Goal: Task Accomplishment & Management: Use online tool/utility

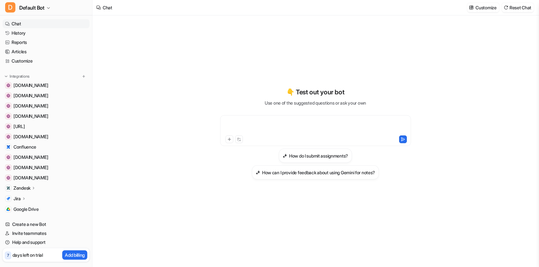
click at [273, 125] on div at bounding box center [316, 126] width 188 height 15
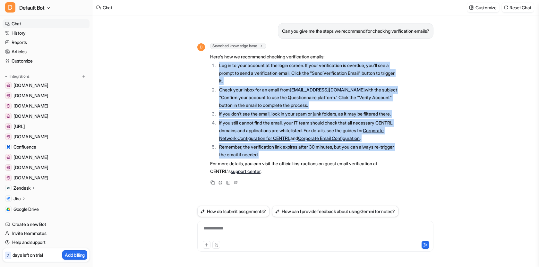
drag, startPoint x: 219, startPoint y: 65, endPoint x: 360, endPoint y: 159, distance: 168.8
click at [360, 159] on ol "Log in to your account at the login screen. If your verification is overdue, yo…" at bounding box center [304, 110] width 188 height 97
click at [248, 174] on link "support center" at bounding box center [246, 170] width 30 height 5
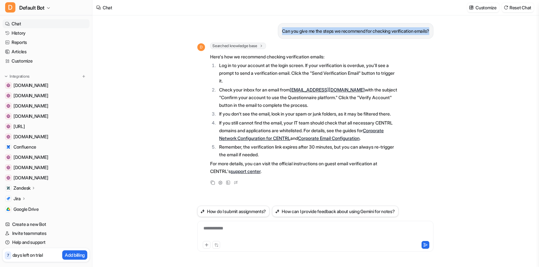
drag, startPoint x: 275, startPoint y: 29, endPoint x: 434, endPoint y: 35, distance: 159.9
copy p "Can you give me the steps we recommend for checking verification emails?"
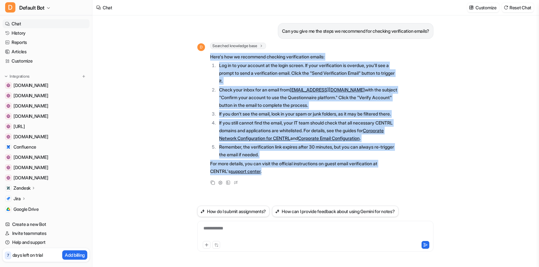
drag, startPoint x: 210, startPoint y: 56, endPoint x: 313, endPoint y: 176, distance: 158.2
copy span "Here's how we recommend checking verification emails: Log in to your account at…"
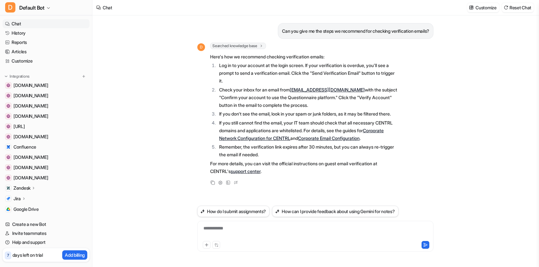
click at [279, 237] on div "**********" at bounding box center [315, 232] width 233 height 15
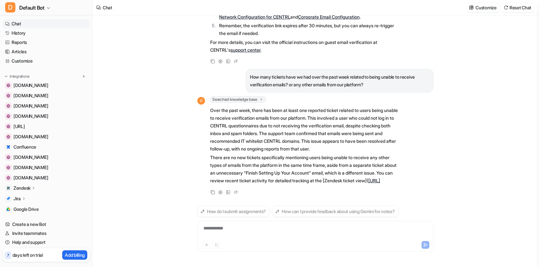
scroll to position [136, 0]
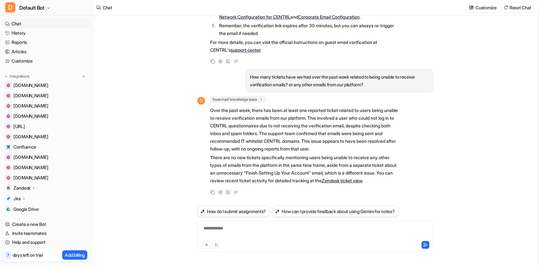
click at [291, 226] on div "**********" at bounding box center [315, 232] width 233 height 15
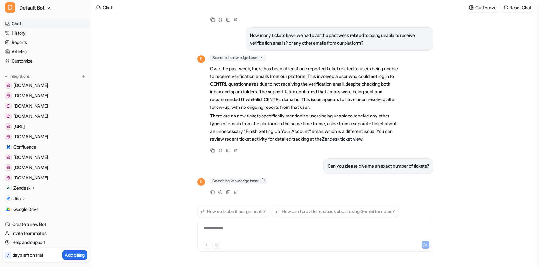
scroll to position [178, 0]
click at [265, 169] on div "Can you please give me an exact number of tickets?" at bounding box center [315, 166] width 236 height 16
click at [253, 31] on p "How many tickets have we had over the past week related to being unable to rece…" at bounding box center [339, 38] width 179 height 15
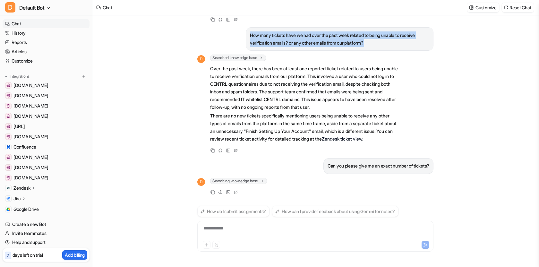
click at [253, 31] on p "How many tickets have we had over the past week related to being unable to rece…" at bounding box center [339, 38] width 179 height 15
copy div "How many tickets have we had over the past week related to being unable to rece…"
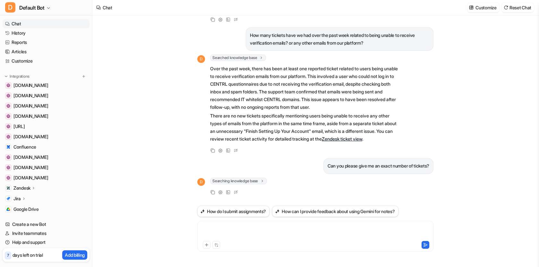
click at [260, 233] on div at bounding box center [315, 232] width 233 height 15
click at [341, 164] on p "Can you please give me an exact number of tickets?" at bounding box center [379, 166] width 102 height 8
copy div "Can you please give me an exact number of tickets? D"
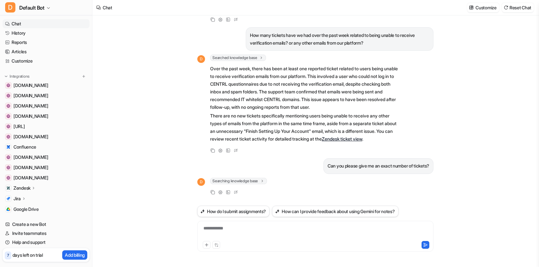
click at [248, 227] on div "**********" at bounding box center [315, 232] width 233 height 15
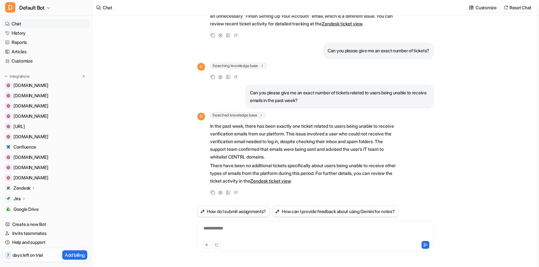
scroll to position [294, 0]
click at [258, 230] on div at bounding box center [315, 232] width 233 height 15
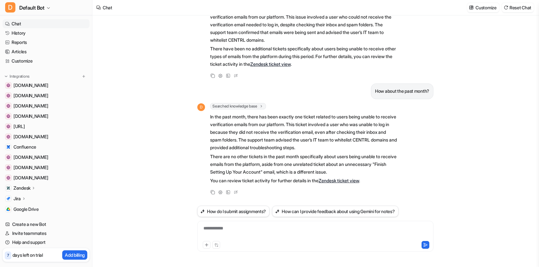
scroll to position [410, 0]
click at [292, 237] on div "**********" at bounding box center [315, 232] width 233 height 15
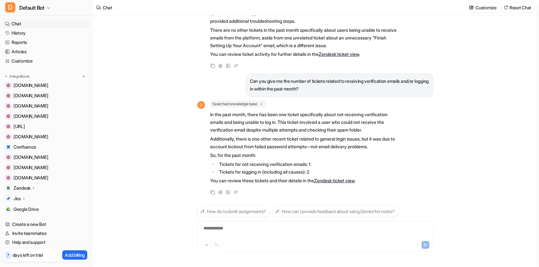
scroll to position [537, 0]
click at [314, 81] on p "Can you give me the number of tickets related to receiving verification emails …" at bounding box center [339, 84] width 179 height 15
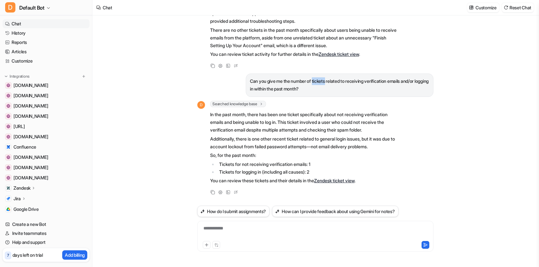
click at [314, 81] on p "Can you give me the number of tickets related to receiving verification emails …" at bounding box center [339, 84] width 179 height 15
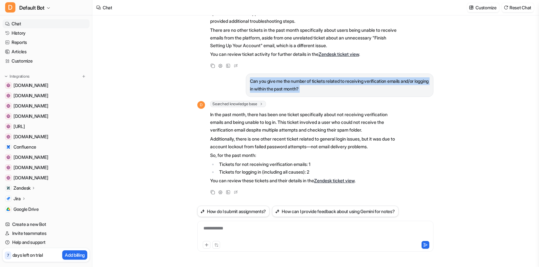
click at [314, 81] on p "Can you give me the number of tickets related to receiving verification emails …" at bounding box center [339, 84] width 179 height 15
copy div "Can you give me the number of tickets related to receiving verification emails …"
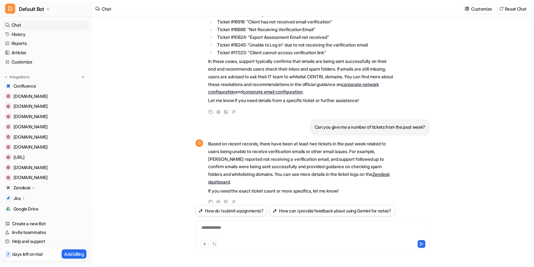
scroll to position [60, 0]
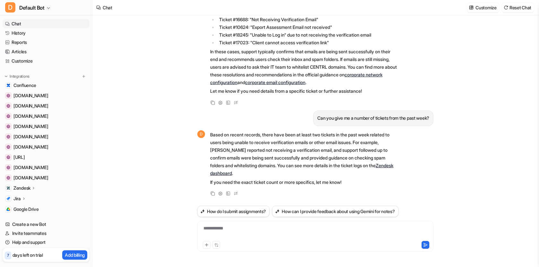
click at [25, 187] on p "Zendesk" at bounding box center [21, 188] width 17 height 6
click at [29, 197] on p "Overview" at bounding box center [27, 197] width 19 height 6
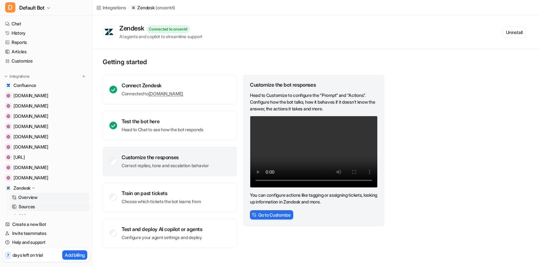
click at [26, 209] on p "Sources" at bounding box center [27, 206] width 16 height 6
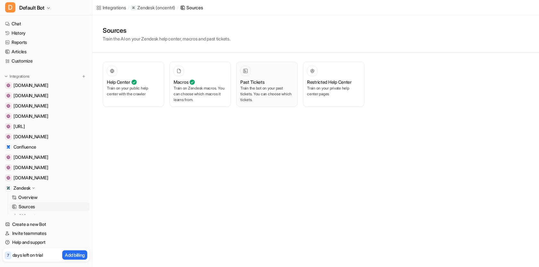
click at [264, 78] on div "Past Tickets Train the bot on your past tickets. You can choose which tickets." at bounding box center [266, 84] width 53 height 37
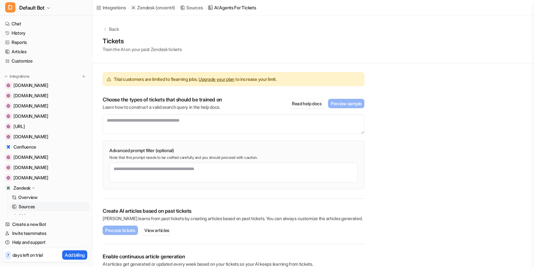
click at [33, 203] on p "Sources" at bounding box center [27, 206] width 16 height 6
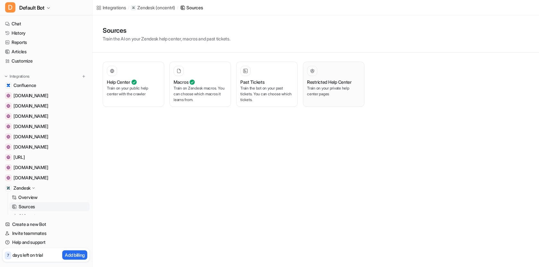
click at [325, 80] on h3 "Restricted Help Center" at bounding box center [329, 82] width 45 height 7
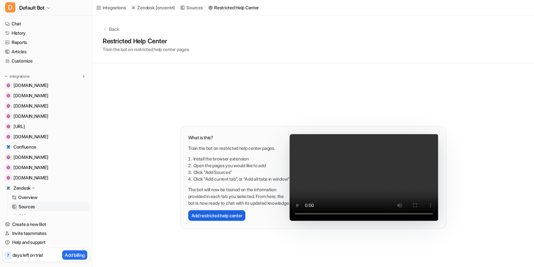
click at [227, 221] on button "Add restricted help center" at bounding box center [216, 215] width 57 height 11
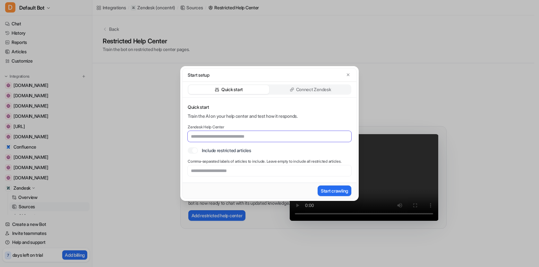
click at [253, 138] on input "text" at bounding box center [270, 136] width 164 height 11
paste input "**********"
type input "**********"
click at [338, 192] on button "Start crawling" at bounding box center [335, 190] width 34 height 11
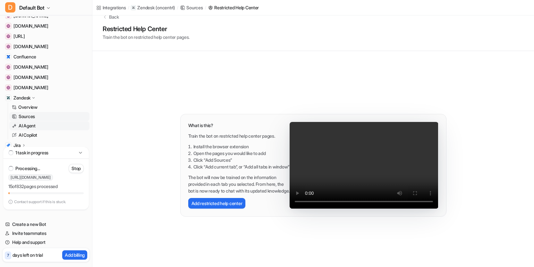
scroll to position [91, 0]
click at [33, 124] on p "AI Agent" at bounding box center [27, 125] width 17 height 6
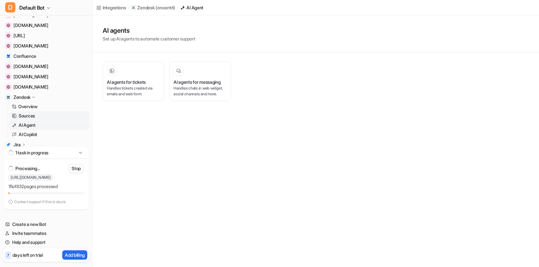
click at [38, 116] on link "Sources" at bounding box center [49, 115] width 80 height 9
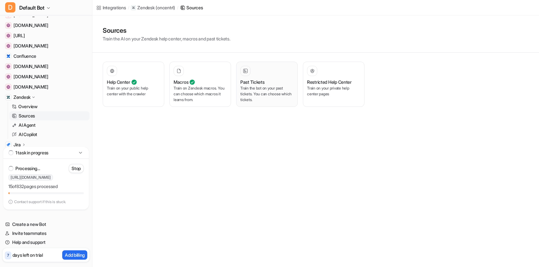
click at [256, 84] on h3 "Past Tickets" at bounding box center [252, 82] width 24 height 7
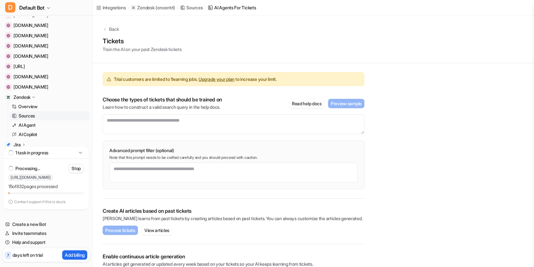
click at [255, 100] on div "Choose the types of tickets that should be trained on Learn how to construct a …" at bounding box center [234, 103] width 262 height 14
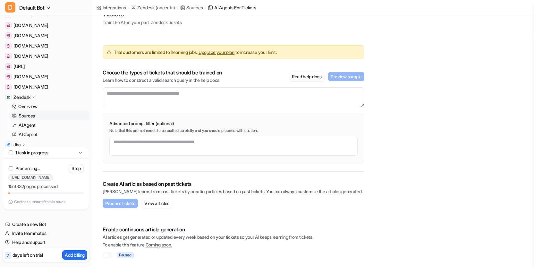
scroll to position [28, 0]
click at [215, 226] on p "Enable continuous article generation" at bounding box center [234, 229] width 262 height 6
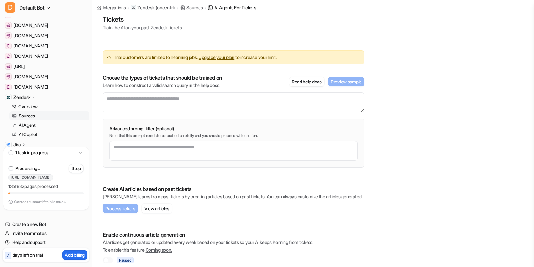
scroll to position [0, 0]
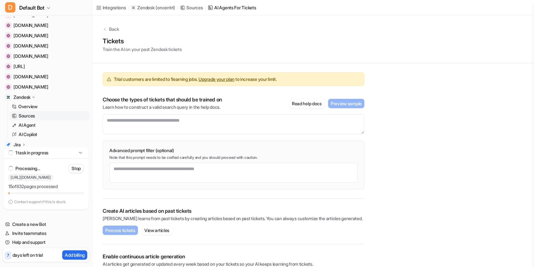
click at [215, 98] on p "Choose the types of tickets that should be trained on" at bounding box center [162, 99] width 119 height 6
click at [273, 104] on div "Choose the types of tickets that should be trained on Learn how to construct a …" at bounding box center [234, 103] width 262 height 14
click at [252, 121] on textarea at bounding box center [234, 124] width 262 height 20
click at [227, 121] on textarea at bounding box center [234, 124] width 262 height 20
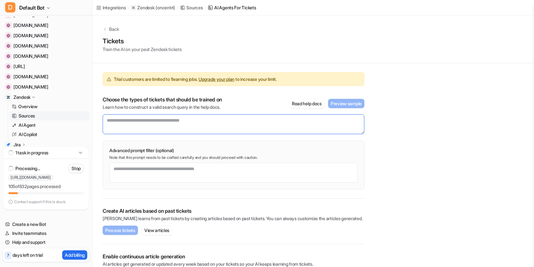
click at [227, 121] on textarea at bounding box center [234, 124] width 262 height 20
click at [296, 102] on button "Read help docs" at bounding box center [306, 103] width 35 height 9
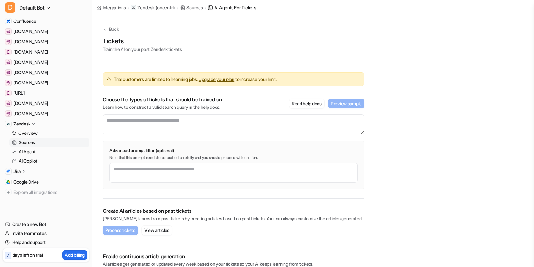
click at [29, 145] on p "Sources" at bounding box center [27, 142] width 16 height 6
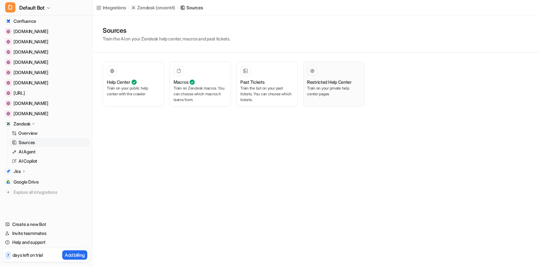
click at [321, 91] on p "Train on your private help center pages" at bounding box center [333, 91] width 53 height 12
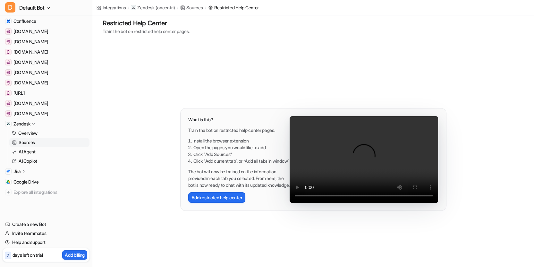
scroll to position [18, 0]
click at [218, 202] on button "Add restricted help center" at bounding box center [216, 197] width 57 height 11
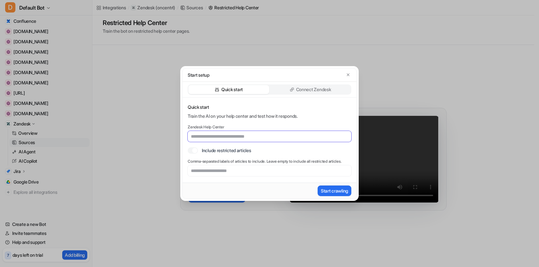
click at [247, 140] on input "text" at bounding box center [270, 136] width 164 height 11
type input "**********"
click at [327, 188] on button "Start crawling" at bounding box center [335, 190] width 34 height 11
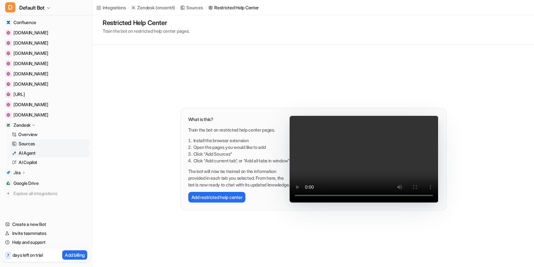
scroll to position [63, 0]
click at [32, 144] on p "Sources" at bounding box center [27, 144] width 16 height 6
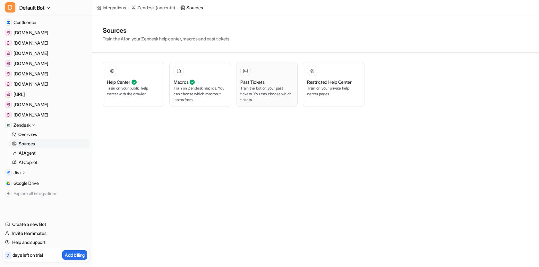
click at [267, 80] on div "Past Tickets" at bounding box center [266, 82] width 53 height 7
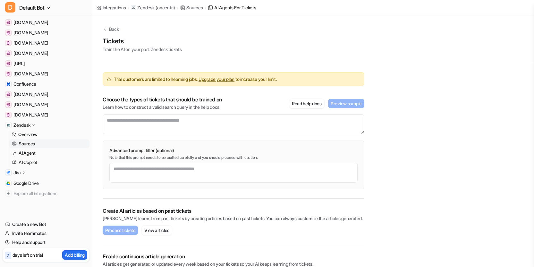
click at [118, 79] on span "Trial customers are limited to 1 learning jobs. Upgrade your plan to increase y…" at bounding box center [195, 79] width 163 height 7
click at [118, 80] on span "Trial customers are limited to 1 learning jobs. Upgrade your plan to increase y…" at bounding box center [195, 79] width 163 height 7
click at [115, 30] on p "Back" at bounding box center [114, 29] width 10 height 7
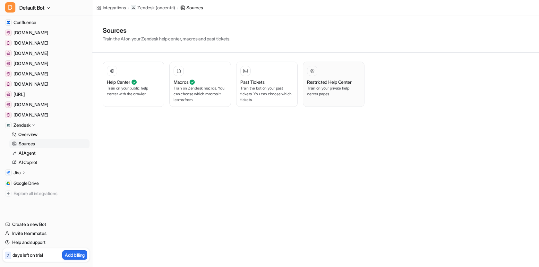
click at [309, 72] on div at bounding box center [312, 71] width 10 height 10
click at [337, 95] on p "Train on your private help center pages" at bounding box center [333, 91] width 53 height 12
click at [131, 90] on p "Train on your public help center with the crawler" at bounding box center [133, 91] width 53 height 12
click at [335, 85] on p "Train on your private help center pages" at bounding box center [333, 91] width 53 height 12
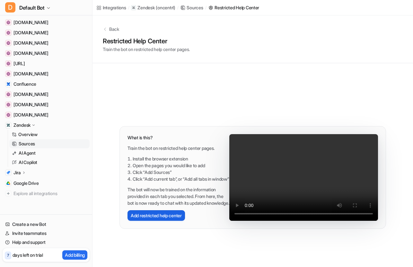
click at [177, 221] on button "Add restricted help center" at bounding box center [155, 215] width 57 height 11
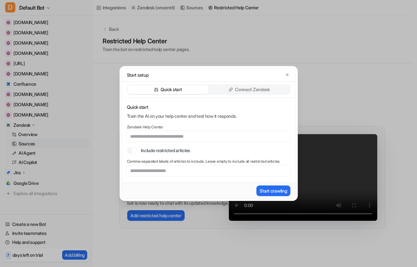
click at [242, 89] on p "Connect Zendesk" at bounding box center [252, 89] width 35 height 6
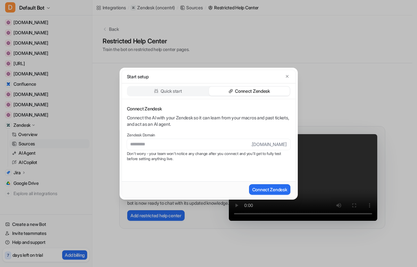
type input "**********"
click at [263, 190] on button "Connect Zendesk" at bounding box center [269, 189] width 41 height 11
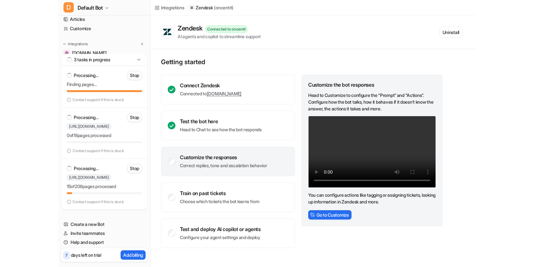
scroll to position [44, 0]
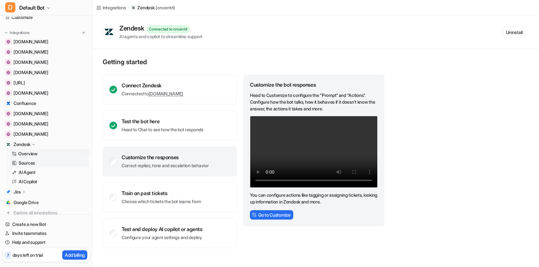
click at [30, 163] on p "Sources" at bounding box center [27, 163] width 16 height 6
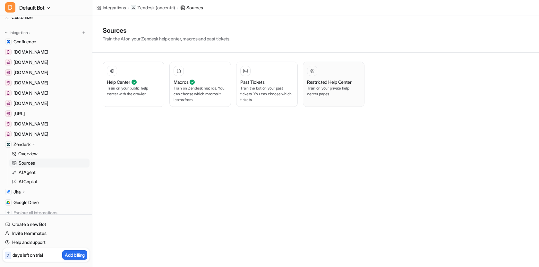
click at [326, 87] on p "Train on your private help center pages" at bounding box center [333, 91] width 53 height 12
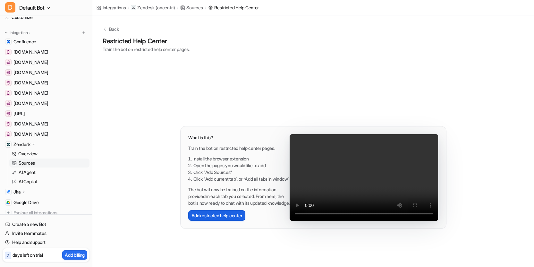
click at [204, 221] on button "Add restricted help center" at bounding box center [216, 215] width 57 height 11
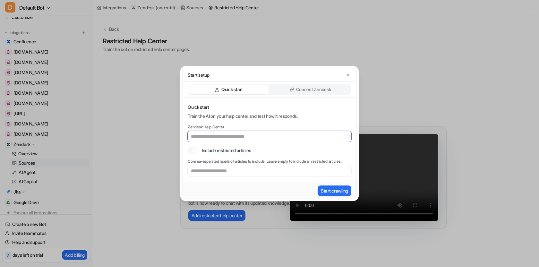
click at [239, 136] on input "text" at bounding box center [270, 136] width 164 height 11
type input "**********"
click at [332, 189] on button "Start crawling" at bounding box center [335, 190] width 34 height 11
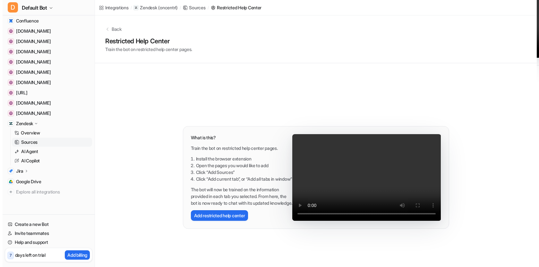
scroll to position [64, 0]
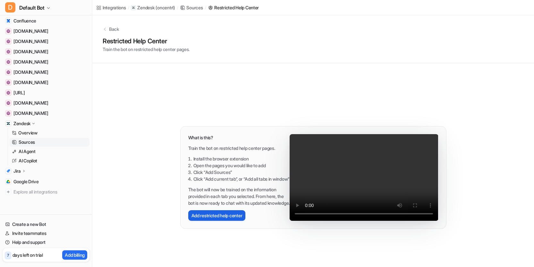
click at [222, 220] on button "Add restricted help center" at bounding box center [216, 215] width 57 height 11
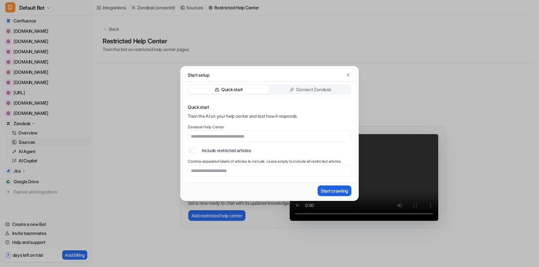
click at [328, 189] on button "Start crawling" at bounding box center [335, 190] width 34 height 11
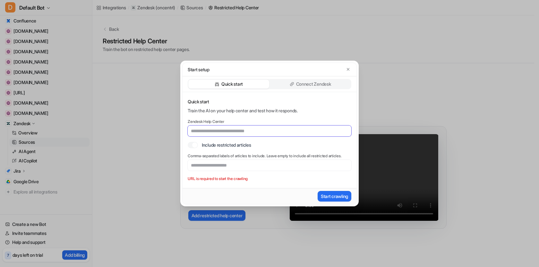
click at [235, 128] on input "text" at bounding box center [270, 130] width 164 height 11
type input "**********"
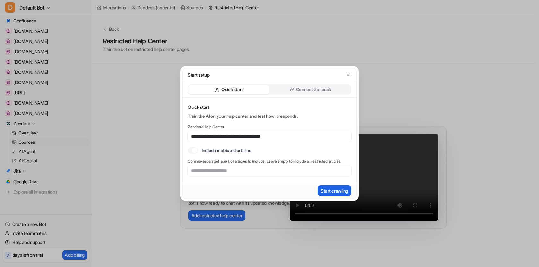
click at [324, 190] on button "Start crawling" at bounding box center [335, 190] width 34 height 11
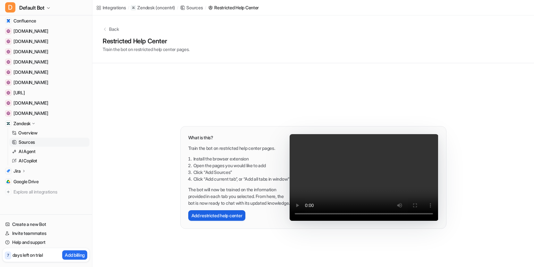
click at [215, 221] on button "Add restricted help center" at bounding box center [216, 215] width 57 height 11
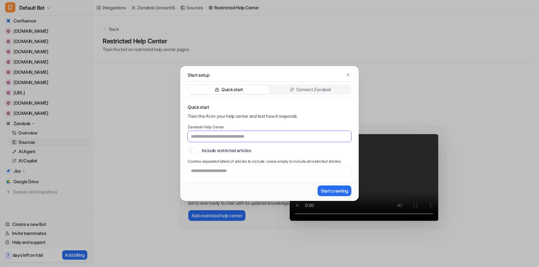
click at [275, 138] on input "text" at bounding box center [270, 136] width 164 height 11
type input "**********"
click at [334, 191] on button "Start crawling" at bounding box center [335, 190] width 34 height 11
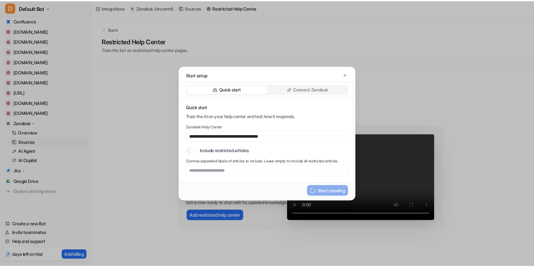
scroll to position [89, 0]
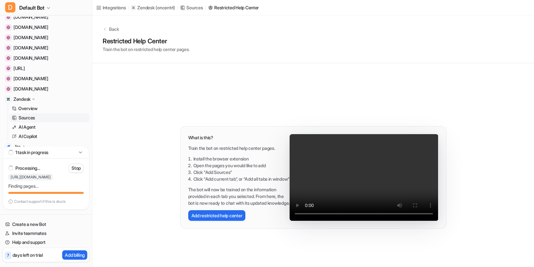
click at [41, 200] on p "Contact support if this is stuck." at bounding box center [40, 201] width 52 height 5
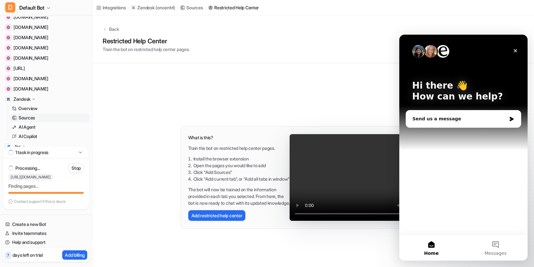
scroll to position [0, 0]
click at [417, 117] on div "Send us a message" at bounding box center [460, 119] width 94 height 7
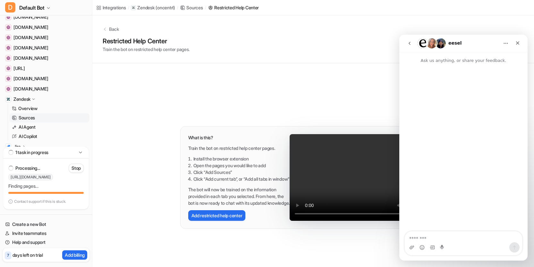
click at [417, 239] on textarea "Message…" at bounding box center [463, 236] width 117 height 11
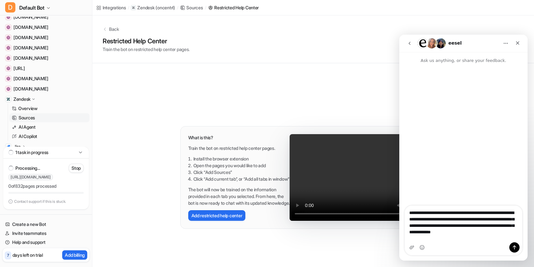
type textarea "**********"
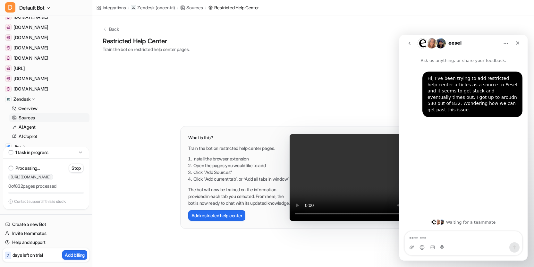
click at [114, 195] on div "Back Restricted Help Center Train the bot on restricted help center pages. What…" at bounding box center [313, 150] width 442 height 270
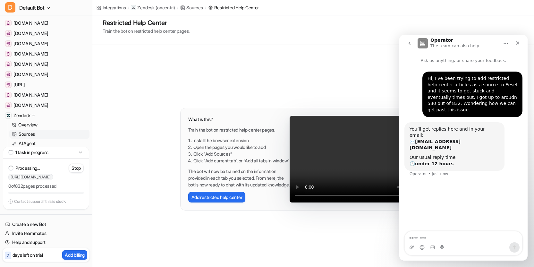
scroll to position [35, 0]
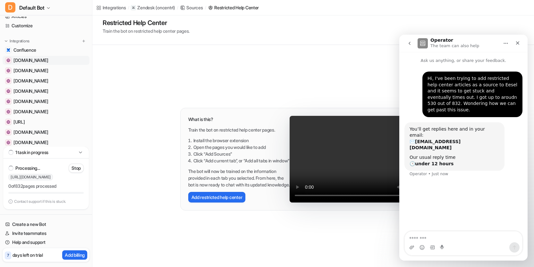
click at [39, 62] on span "[DOMAIN_NAME]" at bounding box center [30, 60] width 35 height 6
click at [37, 60] on span "[DOMAIN_NAME]" at bounding box center [30, 60] width 35 height 6
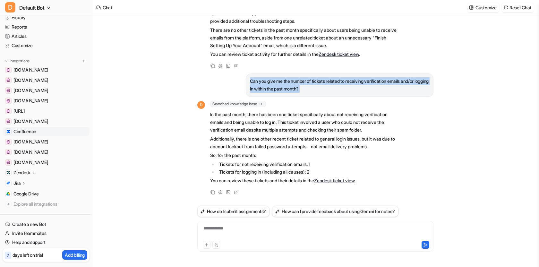
scroll to position [28, 0]
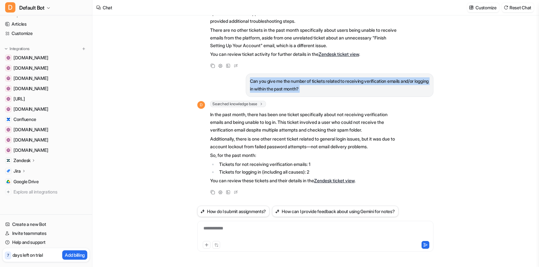
click at [24, 161] on p "Zendesk" at bounding box center [21, 160] width 17 height 6
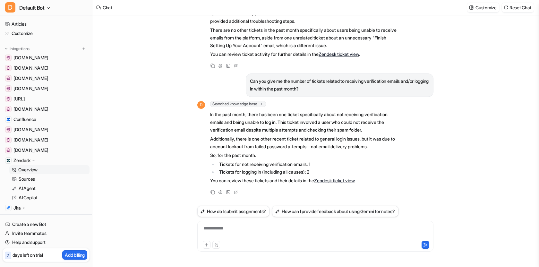
click at [27, 166] on link "Overview" at bounding box center [49, 169] width 80 height 9
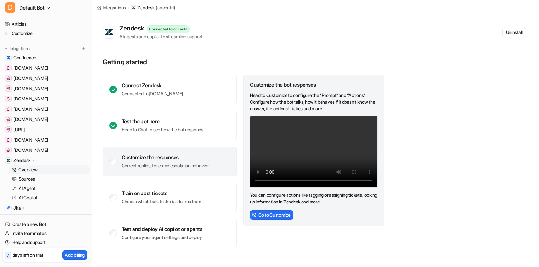
click at [28, 177] on p "Sources" at bounding box center [27, 179] width 16 height 6
click at [27, 180] on p "Sources" at bounding box center [27, 179] width 16 height 6
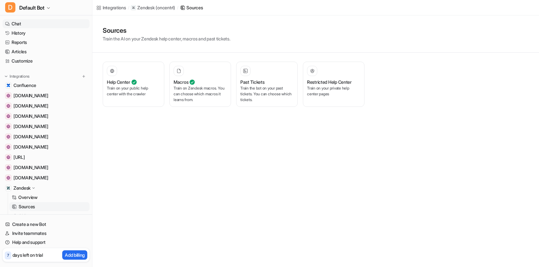
click at [22, 24] on link "Chat" at bounding box center [46, 23] width 87 height 9
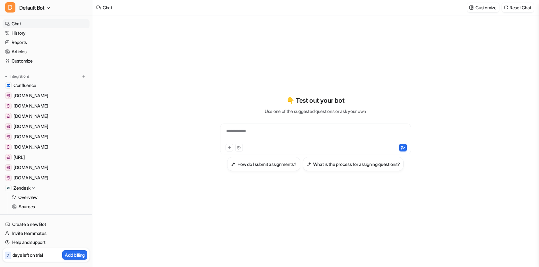
click at [260, 133] on div "**********" at bounding box center [316, 135] width 188 height 15
click at [241, 132] on div at bounding box center [316, 135] width 188 height 15
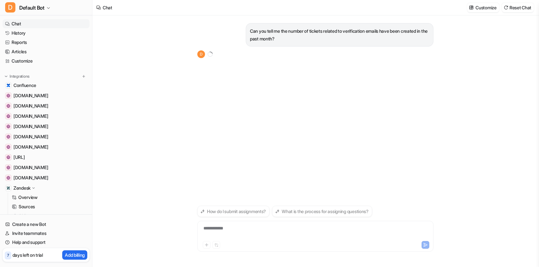
click at [282, 30] on p "Can you tell me the number of tickets related to verification emails have been …" at bounding box center [339, 34] width 179 height 15
copy div "Can you tell me the number of tickets related to verification emails have been …"
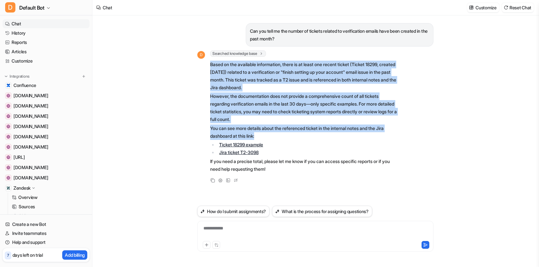
drag, startPoint x: 210, startPoint y: 64, endPoint x: 300, endPoint y: 125, distance: 108.1
click at [300, 125] on div "D Searched knowledge base search_queries : [ "number of tickets related to veri…" at bounding box center [297, 112] width 201 height 124
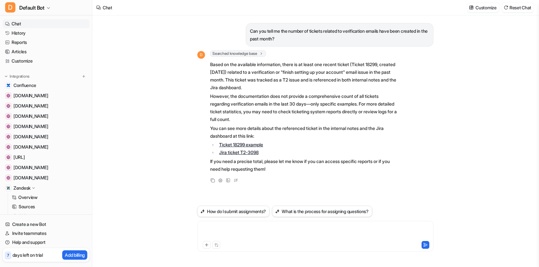
click at [268, 234] on div at bounding box center [315, 232] width 233 height 15
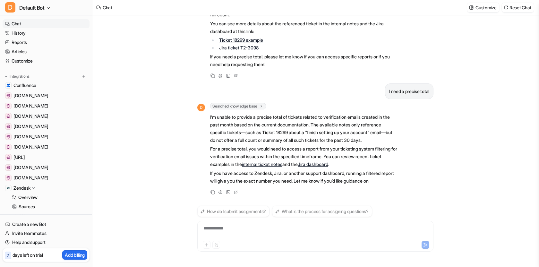
scroll to position [112, 0]
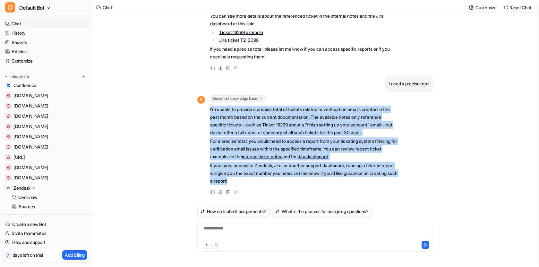
drag, startPoint x: 210, startPoint y: 108, endPoint x: 277, endPoint y: 178, distance: 97.4
click at [277, 178] on div "D Searched knowledge base search_queries : [ "number of tickets related to veri…" at bounding box center [297, 140] width 201 height 90
copy span "I’m unable to provide a precise total of tickets related to verification emails…"
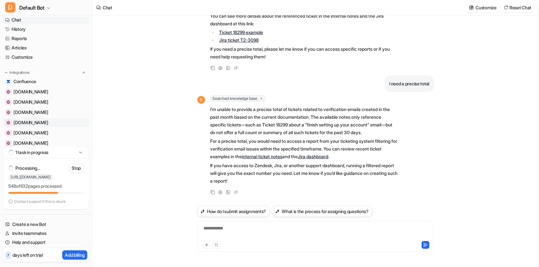
scroll to position [4, 0]
click at [77, 123] on link "[DOMAIN_NAME]" at bounding box center [46, 122] width 87 height 9
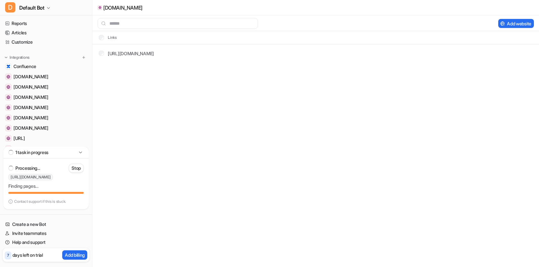
scroll to position [18, 0]
click at [470, 25] on button "Delete selected" at bounding box center [471, 23] width 42 height 9
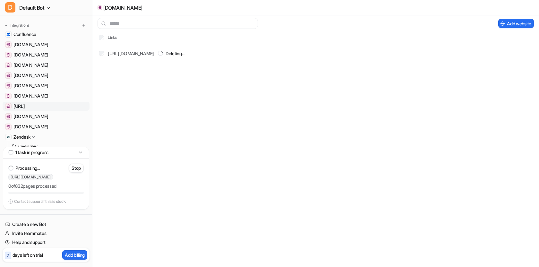
scroll to position [51, 0]
click at [71, 106] on link "[URL]" at bounding box center [46, 105] width 87 height 9
click at [465, 22] on button "Delete selected" at bounding box center [471, 23] width 42 height 9
click at [47, 93] on link "[DOMAIN_NAME]" at bounding box center [46, 95] width 87 height 9
click at [71, 74] on link "[DOMAIN_NAME]" at bounding box center [46, 75] width 87 height 9
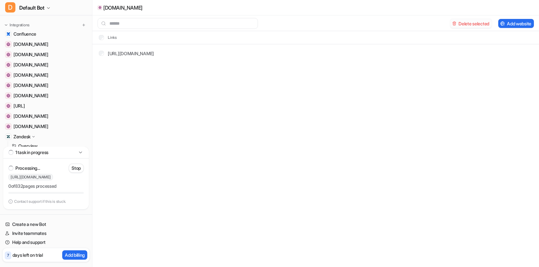
click at [465, 23] on button "Delete selected" at bounding box center [471, 23] width 42 height 9
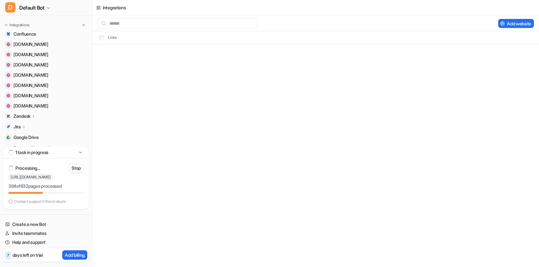
scroll to position [7, 0]
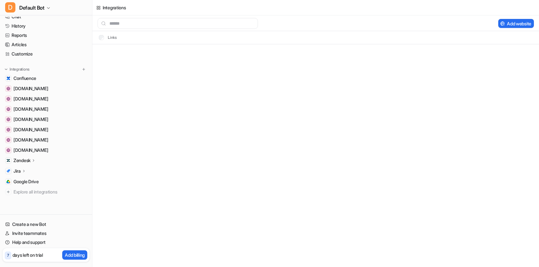
click at [24, 160] on p "Zendesk" at bounding box center [21, 160] width 17 height 6
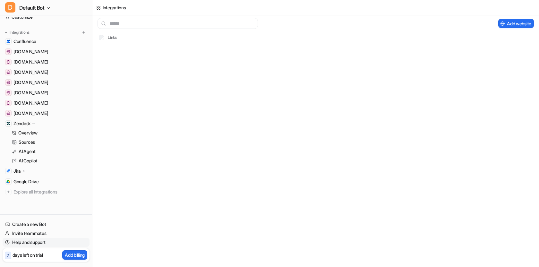
click at [31, 242] on link "Help and support" at bounding box center [46, 242] width 87 height 9
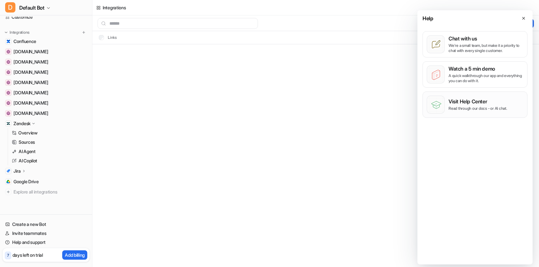
click at [463, 109] on p "Read through our docs - or AI chat." at bounding box center [478, 108] width 59 height 5
click at [41, 93] on link "[DOMAIN_NAME]" at bounding box center [46, 92] width 87 height 9
click at [20, 91] on span "[DOMAIN_NAME]" at bounding box center [30, 93] width 35 height 6
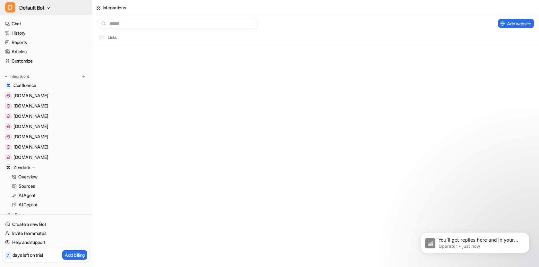
scroll to position [0, 0]
click at [26, 138] on span "[DOMAIN_NAME]" at bounding box center [30, 136] width 35 height 6
click at [56, 137] on link "[DOMAIN_NAME]" at bounding box center [46, 136] width 87 height 9
click at [56, 136] on link "[DOMAIN_NAME]" at bounding box center [46, 136] width 87 height 9
click at [56, 137] on link "[DOMAIN_NAME]" at bounding box center [46, 136] width 87 height 9
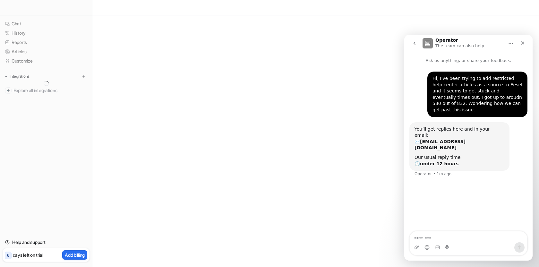
click at [178, 43] on div at bounding box center [269, 133] width 539 height 267
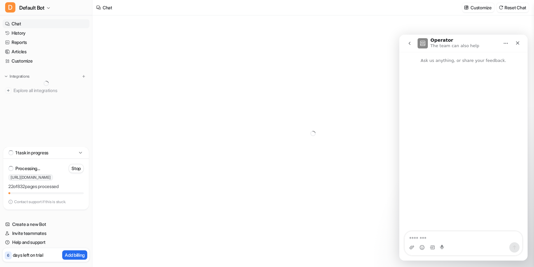
type textarea "**********"
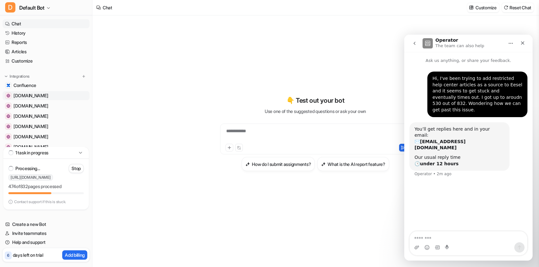
click at [64, 97] on link "[DOMAIN_NAME]" at bounding box center [46, 95] width 87 height 9
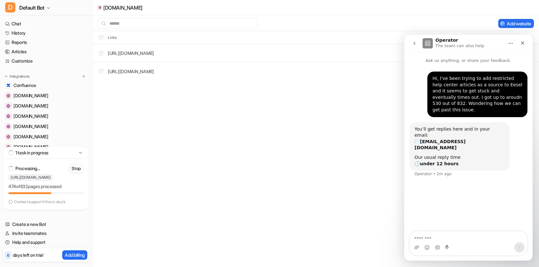
click at [415, 43] on icon "go back" at bounding box center [414, 43] width 5 height 5
click at [513, 42] on icon "Home" at bounding box center [510, 43] width 5 height 5
click at [336, 119] on div "[DOMAIN_NAME] Add website Links [URL][DOMAIN_NAME] [URL][DOMAIN_NAME]" at bounding box center [269, 133] width 539 height 267
click at [481, 22] on button "Delete selected" at bounding box center [471, 23] width 42 height 9
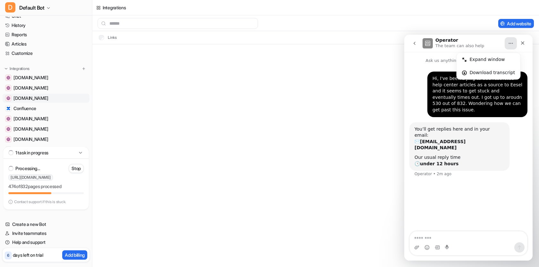
scroll to position [9, 0]
click at [47, 85] on link "[DOMAIN_NAME]" at bounding box center [46, 86] width 87 height 9
click at [28, 86] on span "[DOMAIN_NAME]" at bounding box center [30, 86] width 35 height 6
click at [468, 22] on button "Delete selected" at bounding box center [471, 23] width 42 height 9
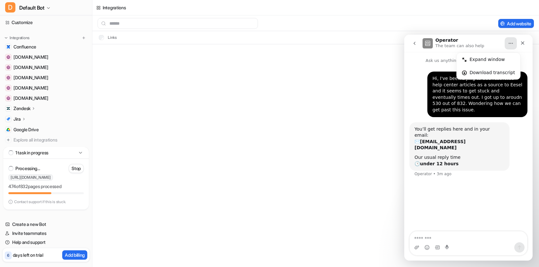
scroll to position [32, 0]
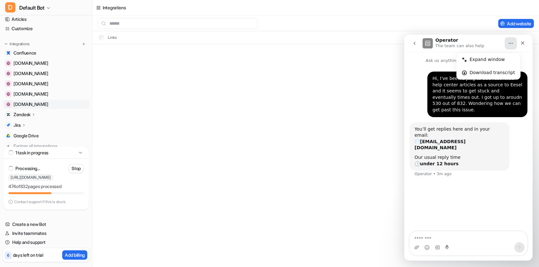
click at [40, 106] on span "[DOMAIN_NAME]" at bounding box center [30, 104] width 35 height 6
click at [39, 101] on link "[DOMAIN_NAME]" at bounding box center [46, 104] width 87 height 9
click at [464, 22] on button "Delete selected" at bounding box center [471, 23] width 42 height 9
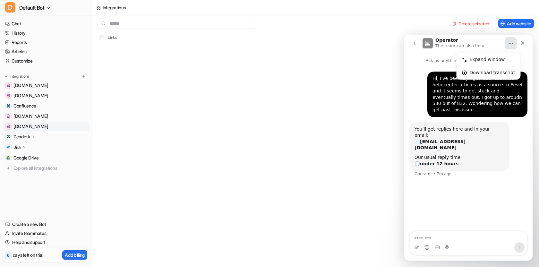
click at [83, 127] on link "devmgmtapp0-yah.oncentrl.net" at bounding box center [46, 126] width 87 height 9
click at [471, 25] on button "Delete selected" at bounding box center [471, 23] width 42 height 9
click at [27, 147] on span "Google Drive" at bounding box center [25, 147] width 25 height 6
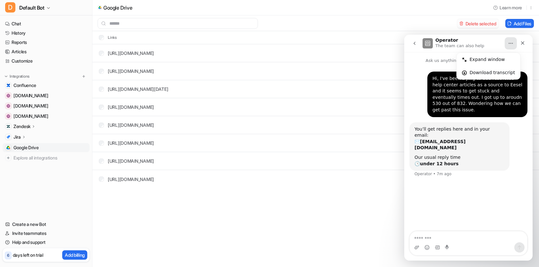
click at [481, 23] on button "Delete selected" at bounding box center [478, 23] width 42 height 9
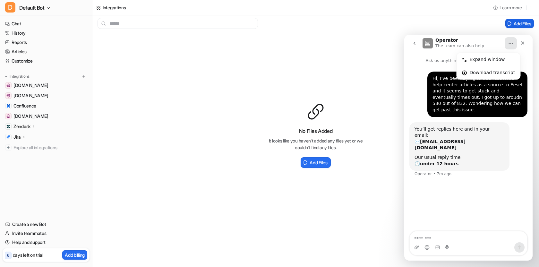
click at [520, 22] on button "Add Files" at bounding box center [519, 23] width 29 height 9
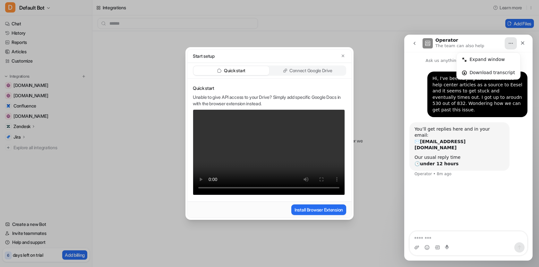
click at [296, 70] on p "Connect Google Drive" at bounding box center [310, 70] width 43 height 6
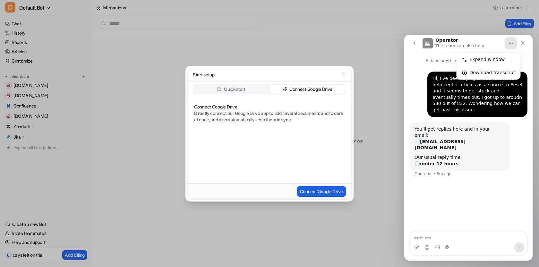
click at [325, 189] on button "Connect Google Drive" at bounding box center [321, 191] width 49 height 11
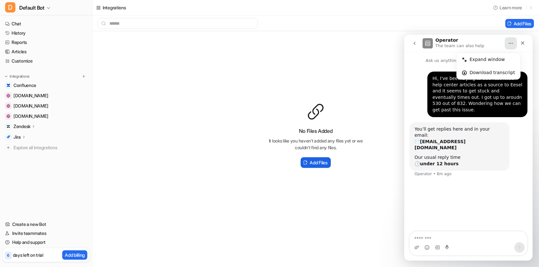
click at [311, 162] on h2 "Add Files" at bounding box center [319, 162] width 18 height 7
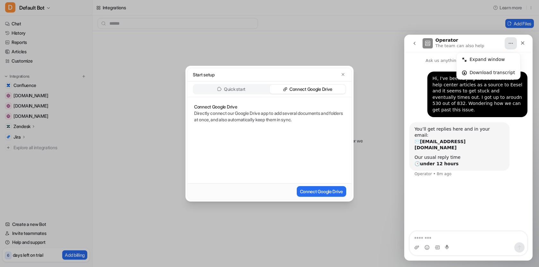
click at [232, 89] on p "Quick start" at bounding box center [234, 89] width 21 height 6
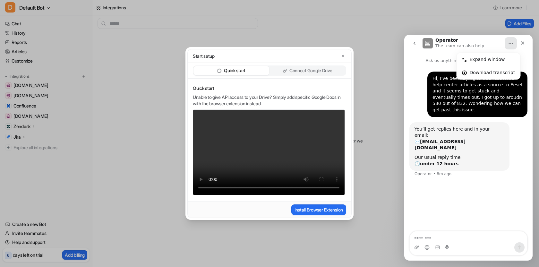
click at [305, 71] on p "Connect Google Drive" at bounding box center [310, 70] width 43 height 6
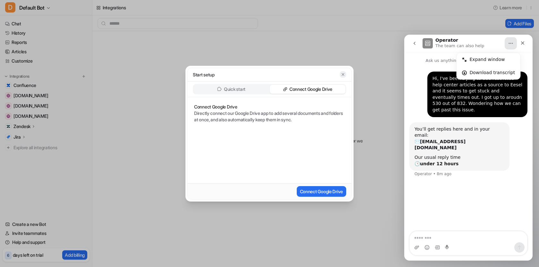
click at [343, 75] on icon "button" at bounding box center [343, 74] width 4 height 4
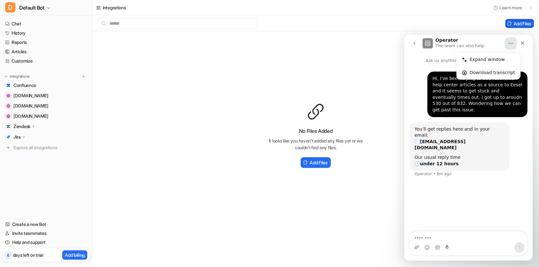
click at [522, 22] on button "Add Files" at bounding box center [519, 23] width 29 height 9
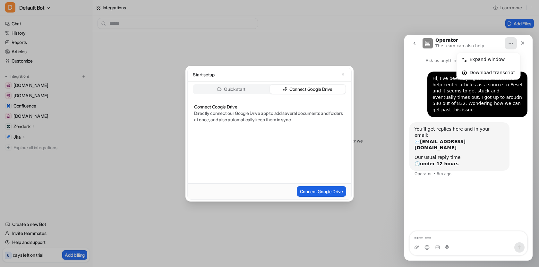
click at [330, 191] on button "Connect Google Drive" at bounding box center [321, 191] width 49 height 11
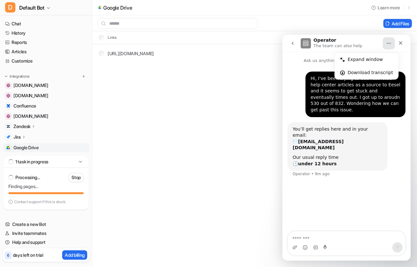
click at [165, 108] on div "Google Drive Learn more Add Files Links https://docs.google.com/.../edit" at bounding box center [208, 133] width 417 height 267
click at [75, 96] on link "devmgmt.oncentrl.net" at bounding box center [46, 95] width 87 height 9
click at [42, 94] on span "devmgmt.oncentrl.net" at bounding box center [30, 95] width 35 height 6
click at [399, 42] on icon "Close" at bounding box center [401, 42] width 5 height 5
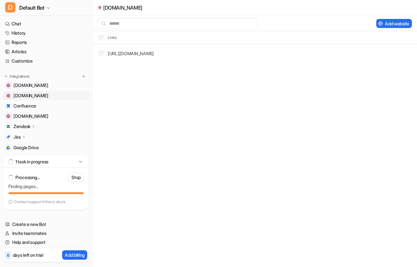
click at [22, 93] on span "devmgmt.oncentrl.net" at bounding box center [30, 95] width 35 height 6
click at [353, 23] on button "Delete selected" at bounding box center [350, 23] width 42 height 9
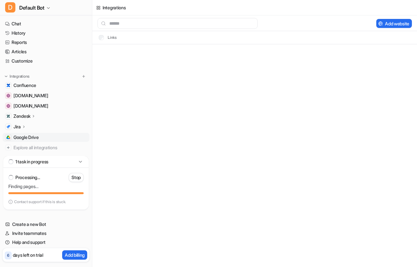
click at [18, 136] on span "Google Drive" at bounding box center [25, 137] width 25 height 6
click at [26, 24] on link "Chat" at bounding box center [46, 23] width 87 height 9
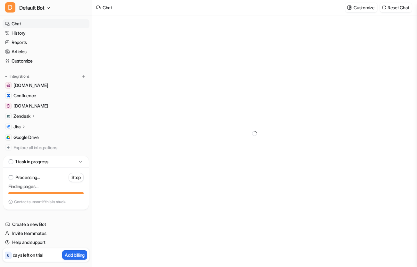
type textarea "**********"
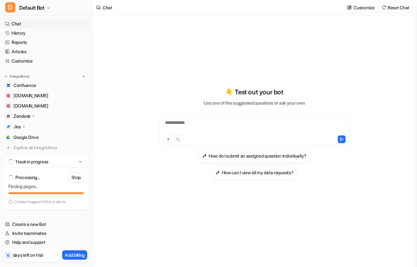
click at [181, 122] on div "**********" at bounding box center [255, 126] width 188 height 15
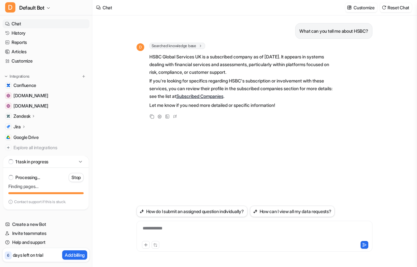
click at [199, 226] on div "**********" at bounding box center [254, 232] width 233 height 15
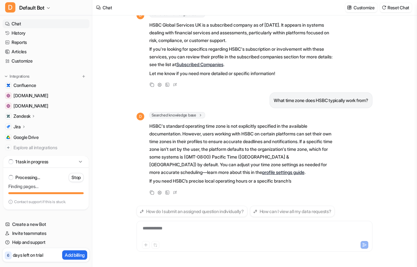
scroll to position [39, 0]
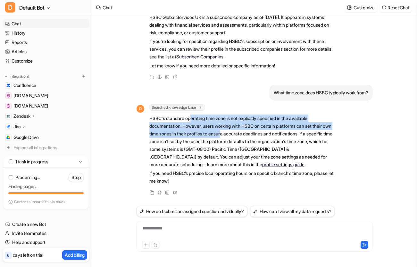
drag, startPoint x: 192, startPoint y: 119, endPoint x: 235, endPoint y: 136, distance: 46.2
click at [235, 136] on p "HSBC's standard operating time zone is not explicitly specified in the availabl…" at bounding box center [244, 142] width 188 height 54
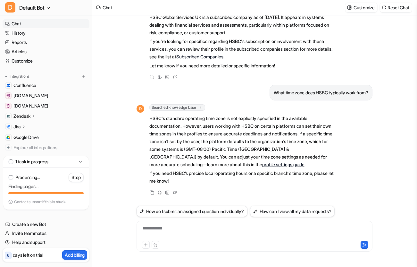
click at [204, 228] on div "**********" at bounding box center [254, 232] width 233 height 15
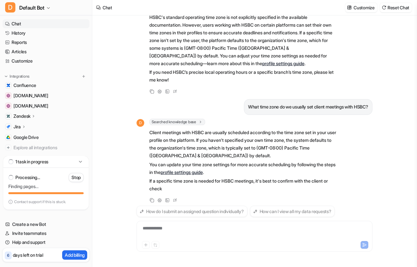
scroll to position [148, 0]
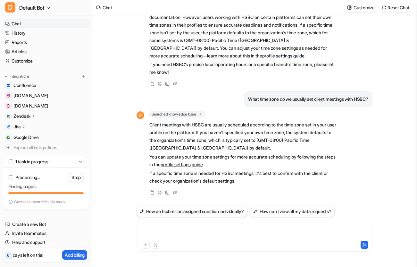
click at [233, 227] on div at bounding box center [254, 232] width 233 height 15
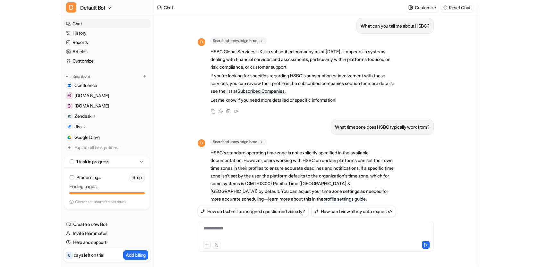
scroll to position [0, 0]
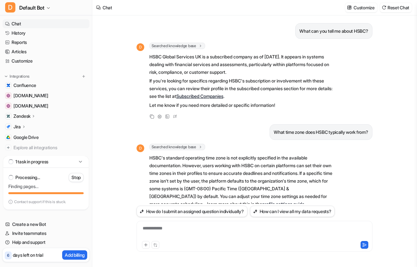
click at [327, 30] on p "What can you tell me about HSBC?" at bounding box center [334, 31] width 69 height 8
copy div "What can you tell me about HSBC? D"
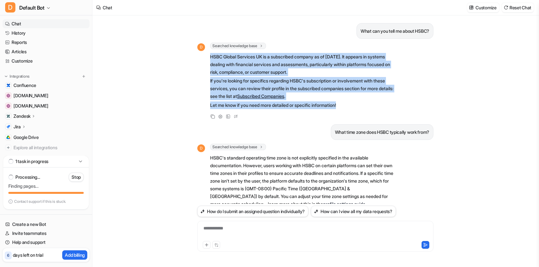
drag, startPoint x: 208, startPoint y: 55, endPoint x: 353, endPoint y: 104, distance: 152.8
click at [353, 104] on div "D Searched knowledge base search_queries : [ "HSBC company overview", "HSBC inf…" at bounding box center [297, 76] width 201 height 67
copy span "HSBC Global Services UK is a subscribed company as of March 2023. It appears in…"
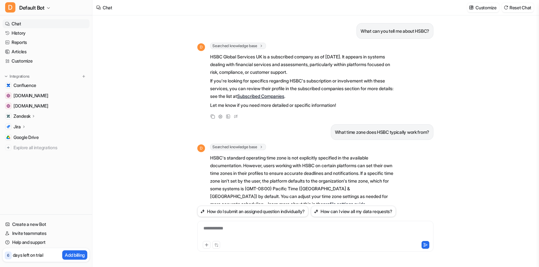
click at [240, 226] on div "**********" at bounding box center [315, 232] width 233 height 15
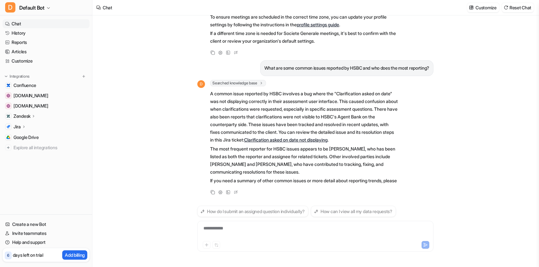
scroll to position [412, 0]
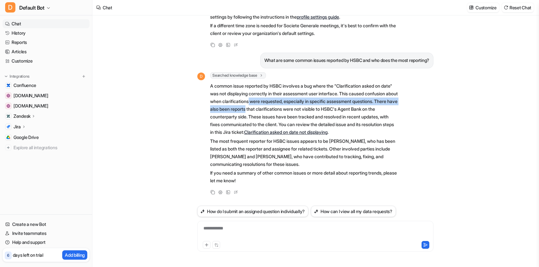
drag, startPoint x: 286, startPoint y: 93, endPoint x: 296, endPoint y: 100, distance: 12.6
click at [296, 100] on p "A common issue reported by HSBC involves a bug where the "Clarification asked o…" at bounding box center [304, 109] width 188 height 54
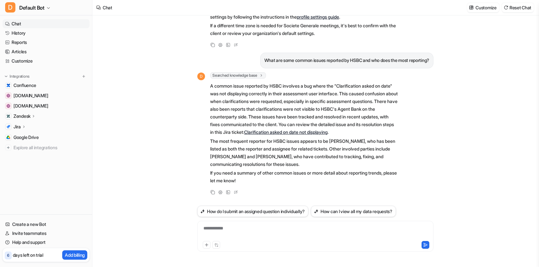
click at [33, 116] on icon at bounding box center [33, 116] width 4 height 5
click at [31, 124] on p "Overview" at bounding box center [27, 125] width 19 height 6
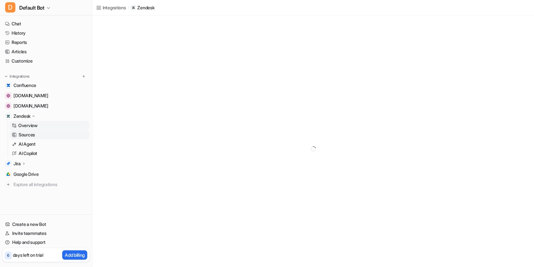
click at [27, 134] on p "Sources" at bounding box center [27, 135] width 16 height 6
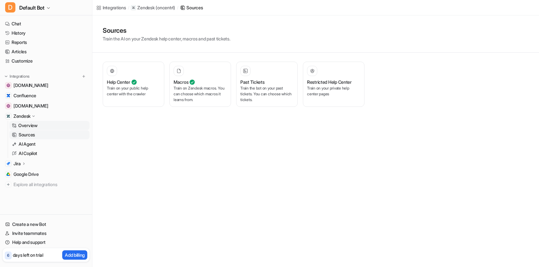
click at [25, 126] on p "Overview" at bounding box center [27, 125] width 19 height 6
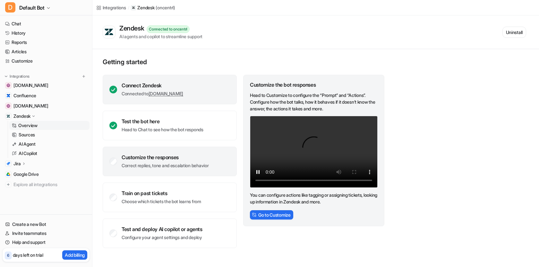
click at [140, 90] on div "Connect Zendesk Connected to oncentrl.zendesk.com" at bounding box center [153, 89] width 62 height 15
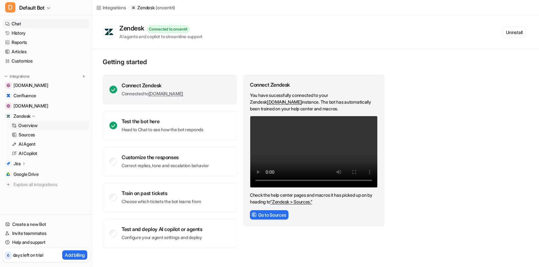
click at [21, 23] on link "Chat" at bounding box center [46, 23] width 87 height 9
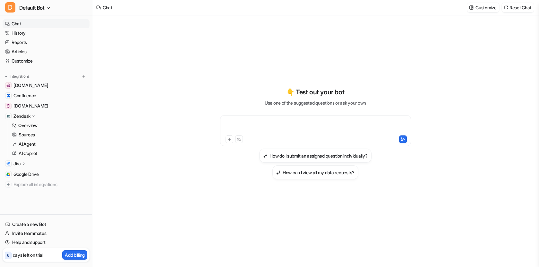
click at [267, 122] on div at bounding box center [316, 126] width 188 height 15
click at [324, 125] on div "**********" at bounding box center [316, 126] width 188 height 15
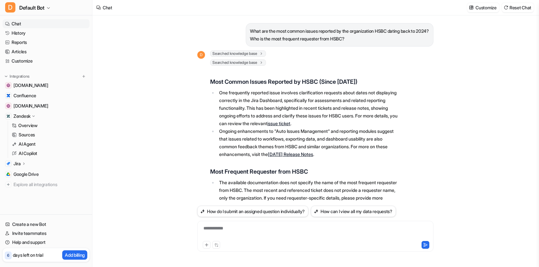
click at [319, 31] on p "What are the most common issues reported by the organization HSBC dating back t…" at bounding box center [339, 34] width 179 height 15
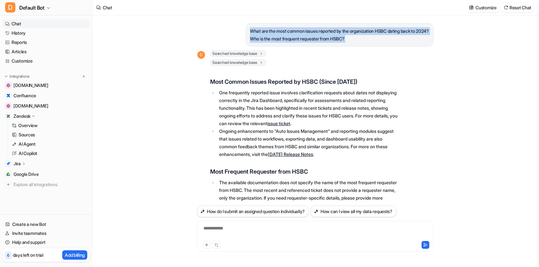
click at [319, 31] on p "What are the most common issues reported by the organization HSBC dating back t…" at bounding box center [339, 34] width 179 height 15
copy div "What are the most common issues reported by the organization HSBC dating back t…"
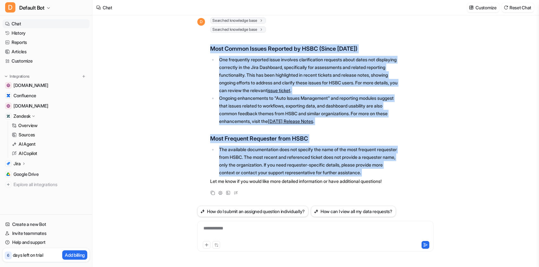
scroll to position [33, 0]
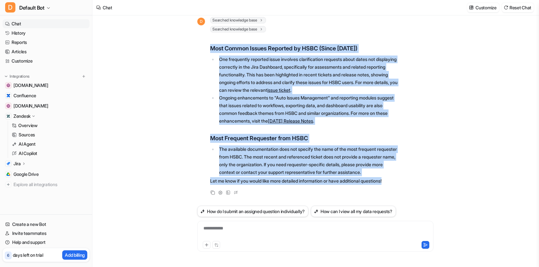
drag, startPoint x: 211, startPoint y: 83, endPoint x: 398, endPoint y: 190, distance: 215.5
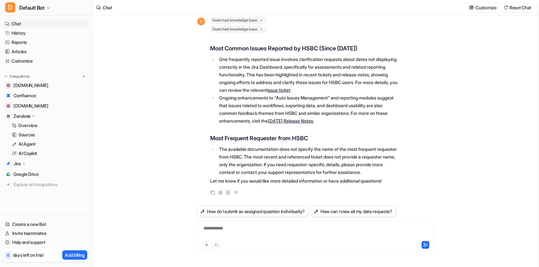
click at [40, 118] on div "Zendesk" at bounding box center [46, 116] width 87 height 9
click at [22, 116] on p "Zendesk" at bounding box center [21, 116] width 17 height 6
click at [25, 125] on p "Overview" at bounding box center [27, 125] width 19 height 6
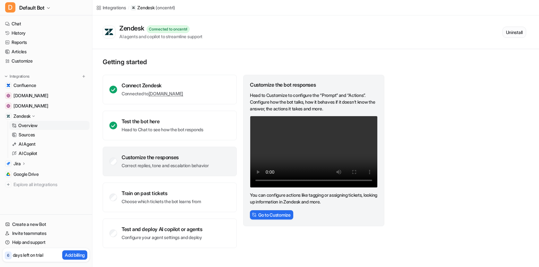
click at [510, 34] on button "Uninstall" at bounding box center [514, 32] width 24 height 11
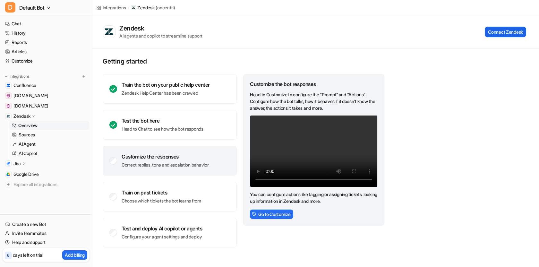
click at [495, 31] on button "Connect Zendesk" at bounding box center [505, 32] width 41 height 11
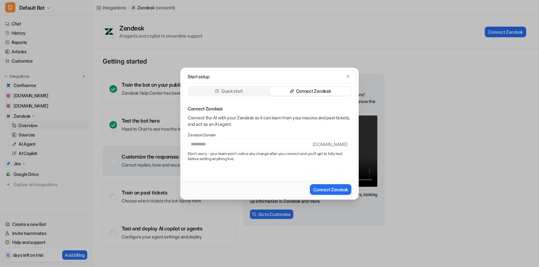
type input "**********"
click at [331, 193] on button "Connect Zendesk" at bounding box center [330, 189] width 41 height 11
